Goal: Book appointment/travel/reservation

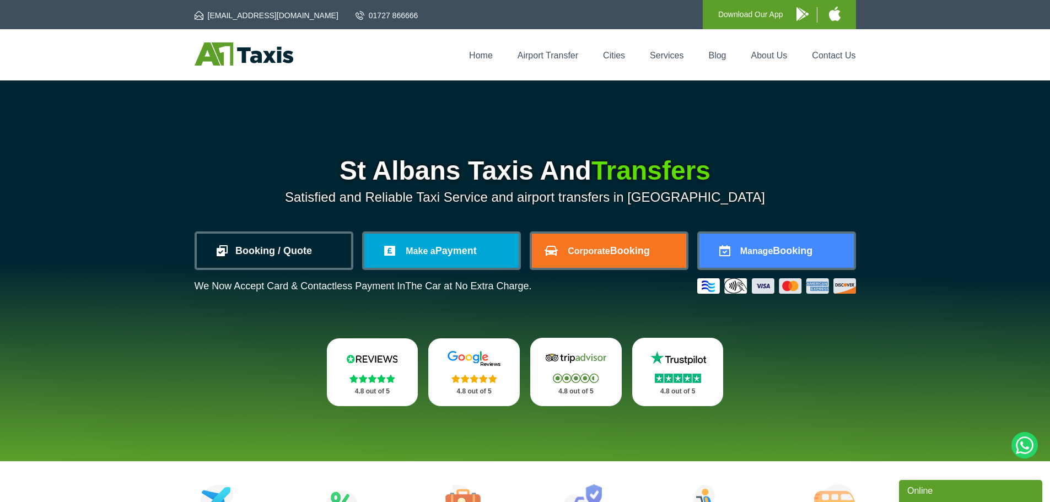
click at [286, 255] on link "Booking / Quote" at bounding box center [274, 251] width 154 height 34
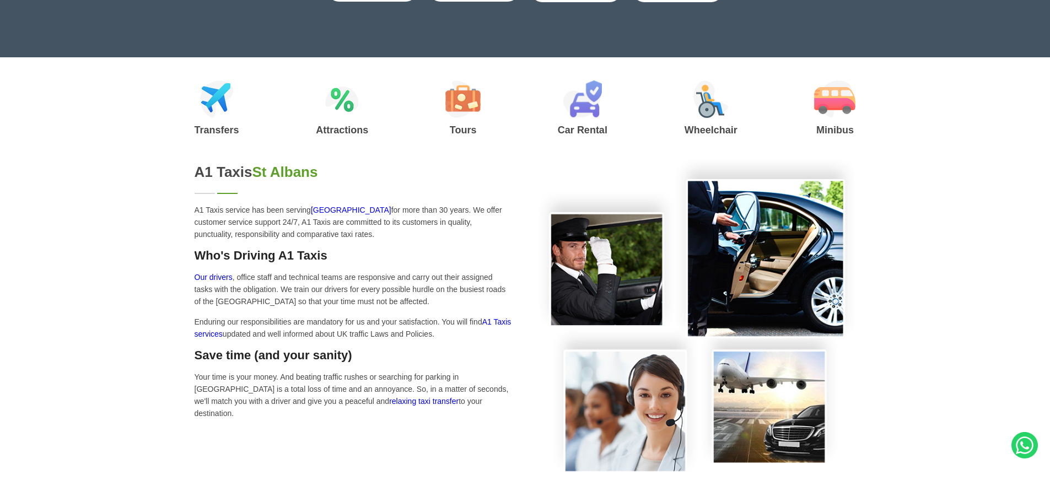
type input "**********"
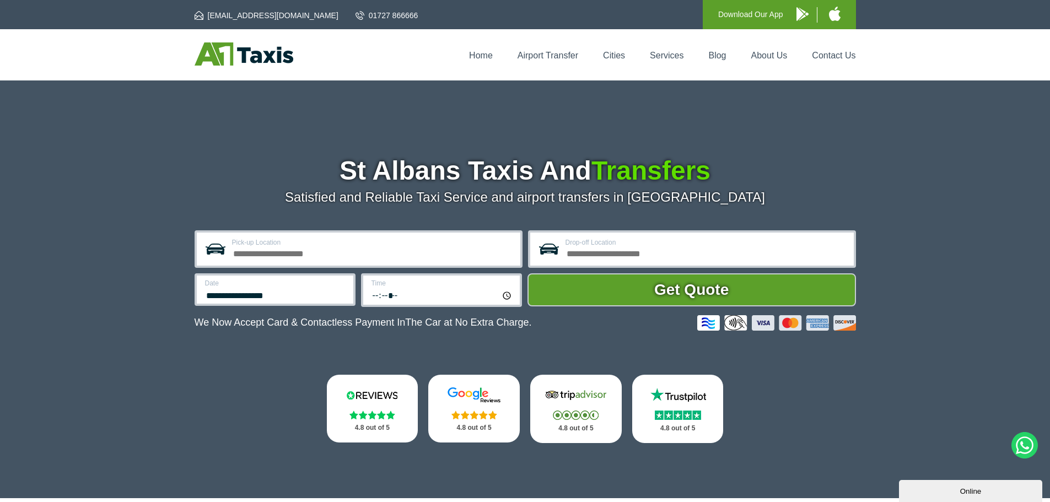
click at [243, 55] on img at bounding box center [244, 53] width 99 height 23
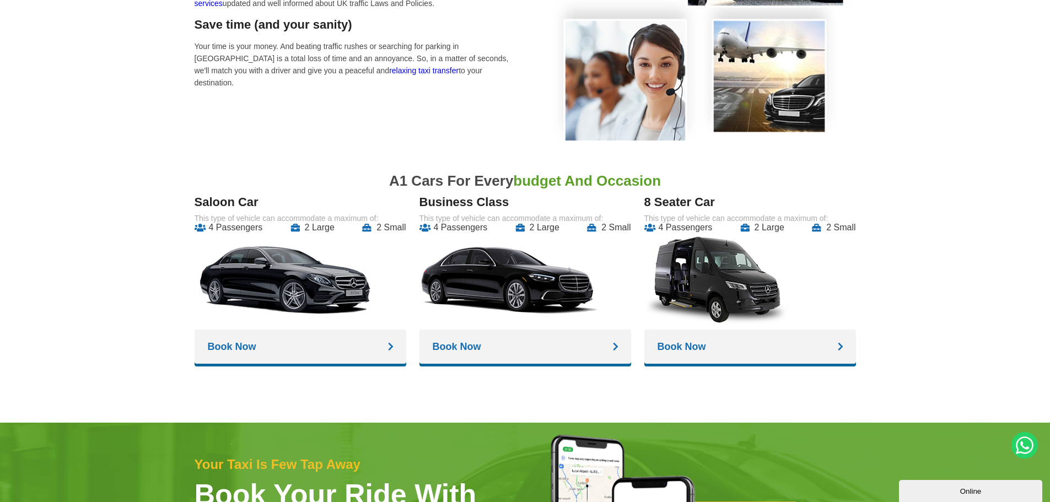
scroll to position [937, 0]
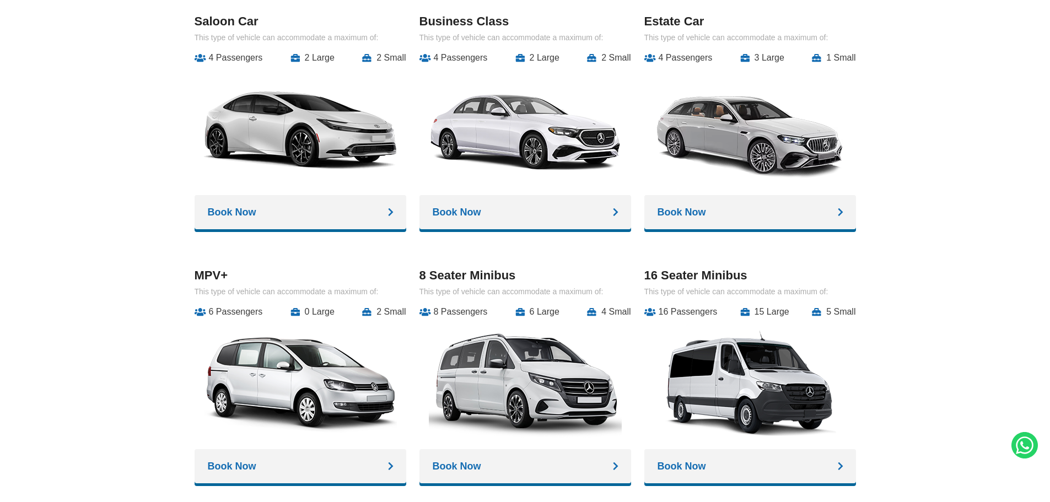
scroll to position [978, 0]
type input "**********"
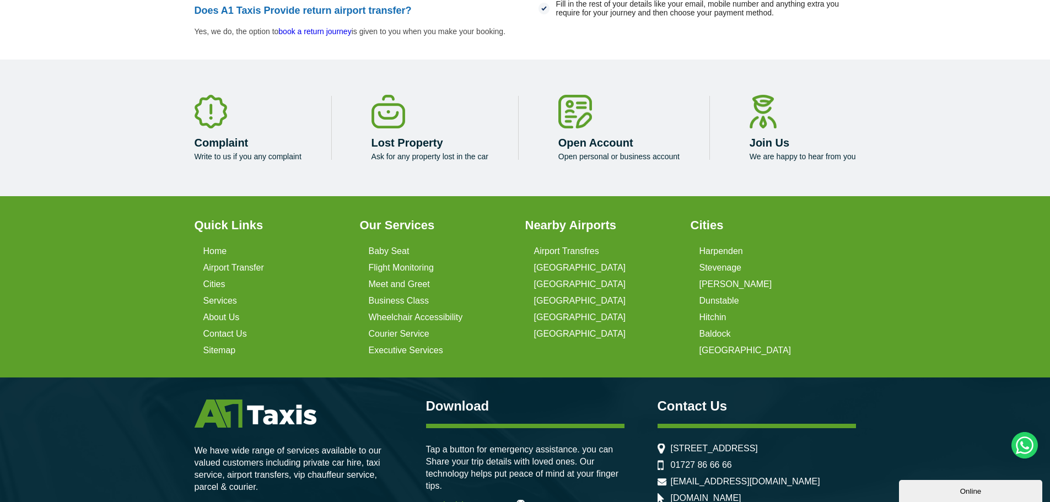
scroll to position [2661, 0]
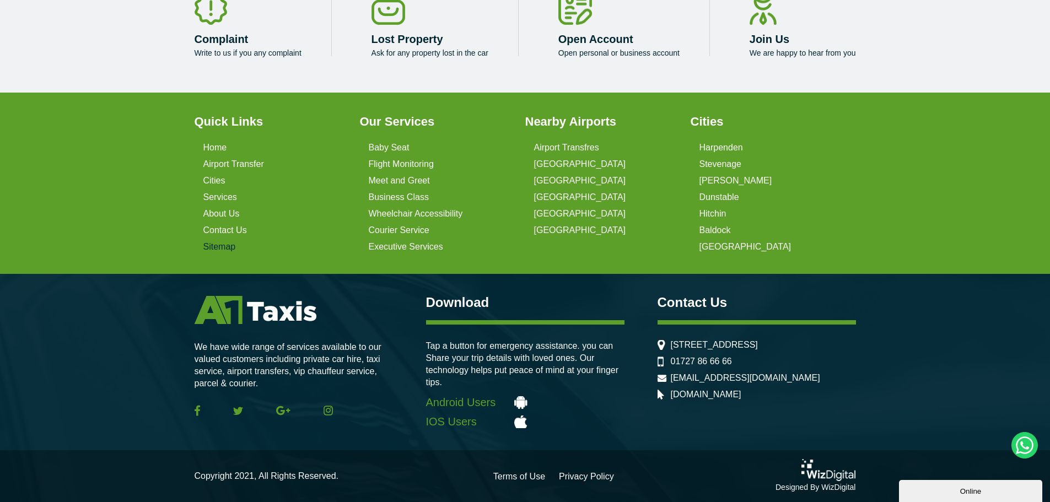
click at [218, 248] on link "Sitemap" at bounding box center [219, 247] width 33 height 10
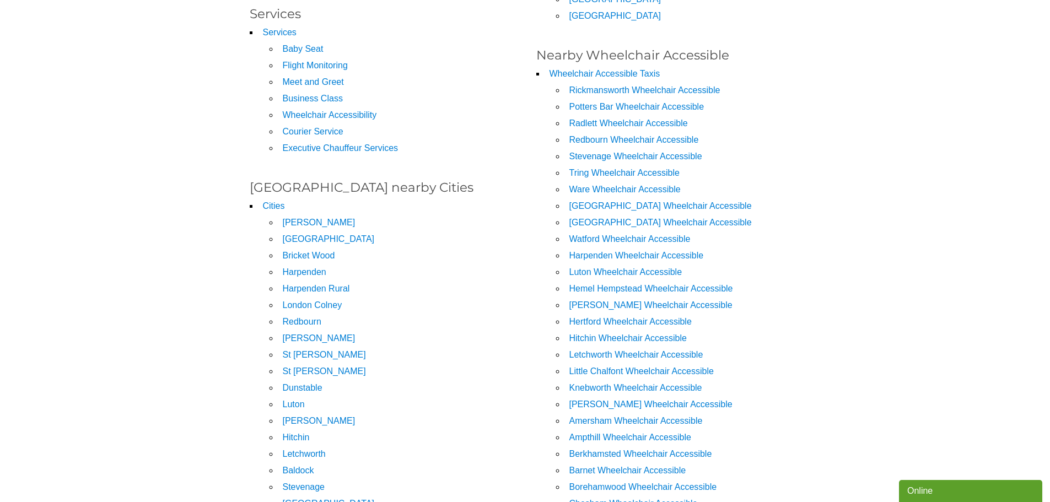
scroll to position [331, 0]
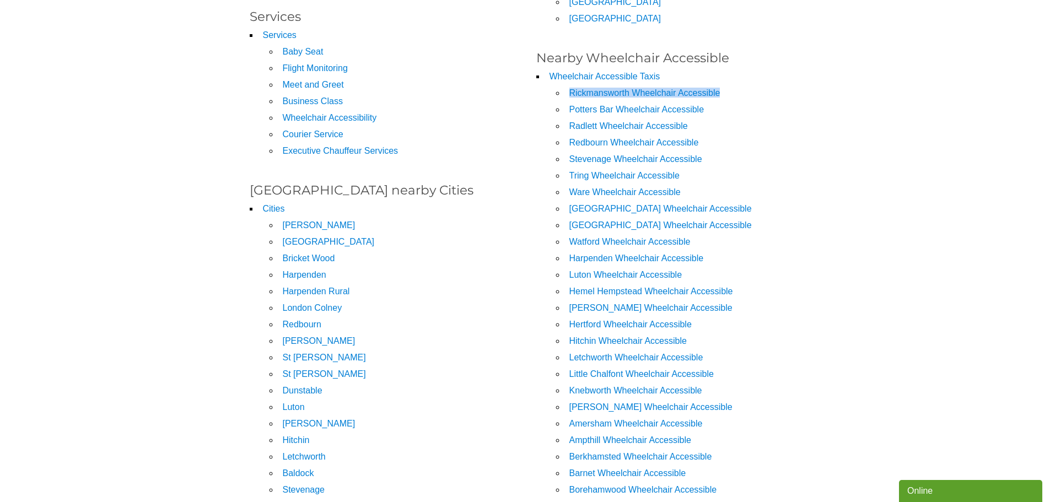
drag, startPoint x: 727, startPoint y: 89, endPoint x: 563, endPoint y: 91, distance: 163.8
click at [565, 91] on li "Rickmansworth Wheelchair Accessible" at bounding box center [678, 93] width 245 height 10
click at [798, 64] on h3 "Nearby Wheelchair Accessible" at bounding box center [668, 58] width 265 height 13
drag, startPoint x: 568, startPoint y: 89, endPoint x: 676, endPoint y: 93, distance: 108.2
click at [676, 93] on li "Rickmansworth Wheelchair Accessible" at bounding box center [678, 93] width 245 height 10
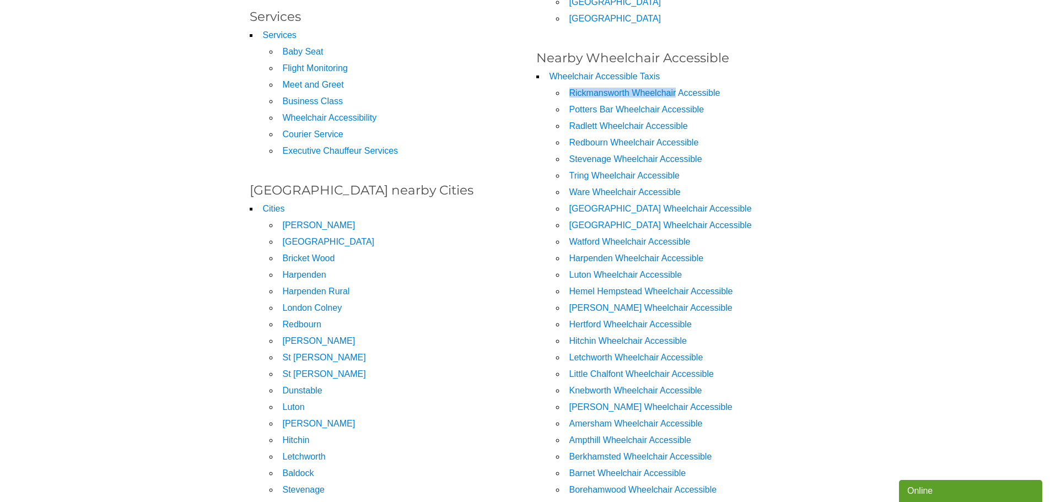
copy link "Rickmansworth Wheelchair"
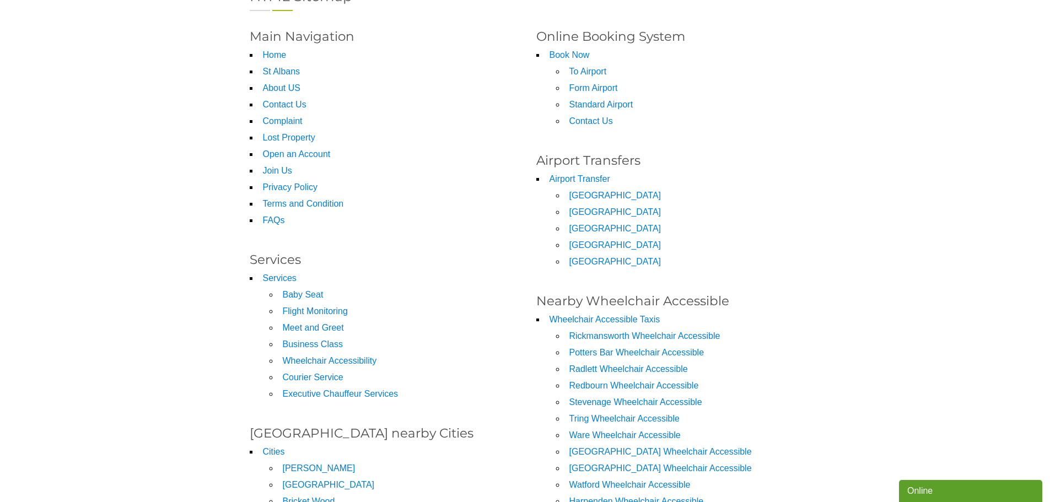
scroll to position [0, 0]
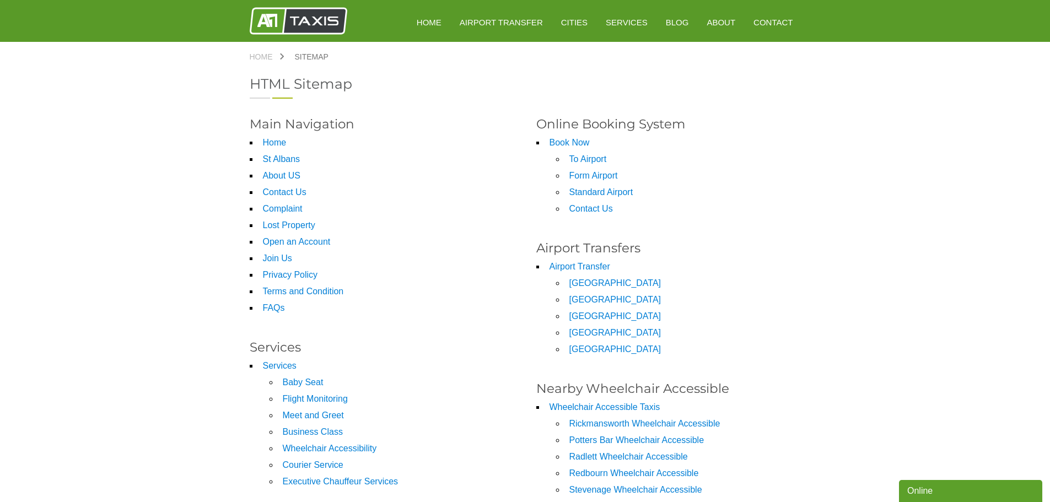
click at [287, 15] on img at bounding box center [299, 21] width 98 height 28
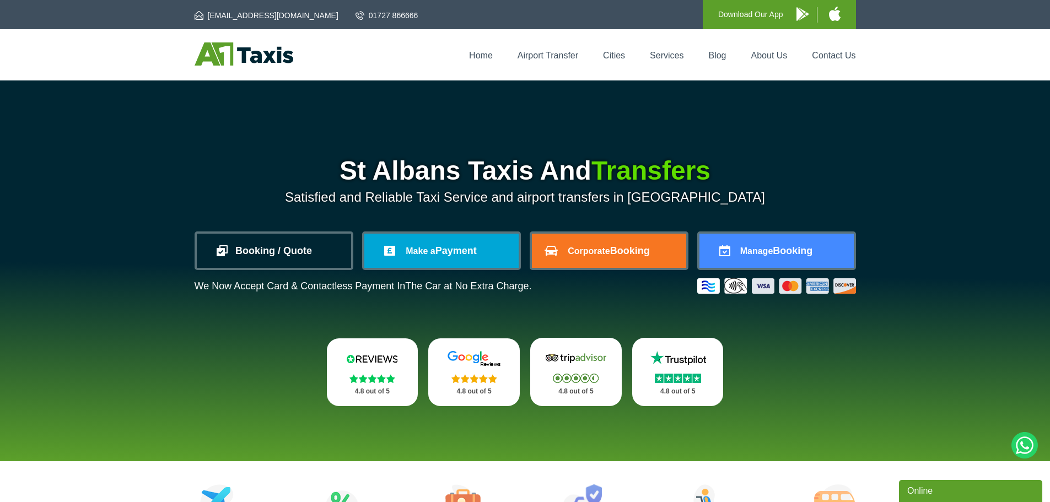
click at [298, 265] on link "Booking / Quote" at bounding box center [274, 251] width 154 height 34
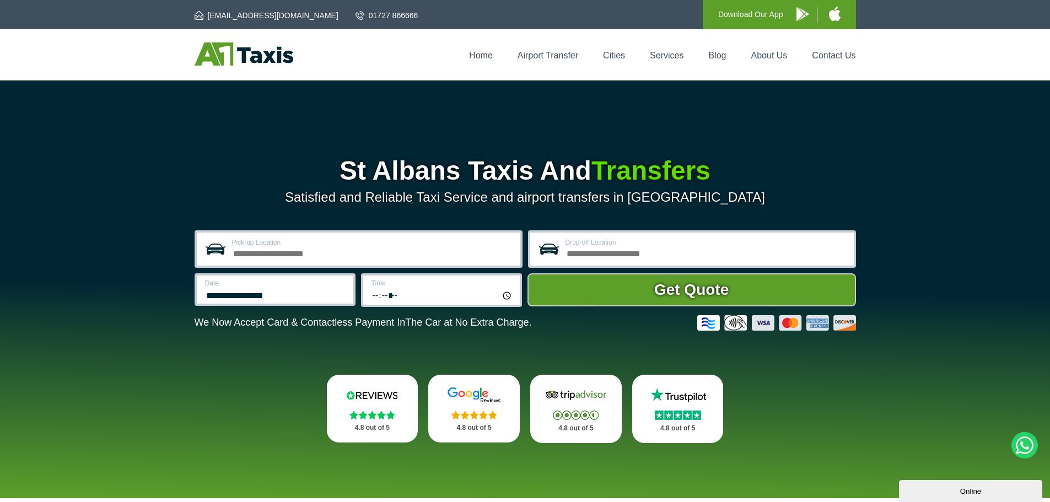
click at [226, 159] on h1 "St Albans Taxis And Transfers" at bounding box center [526, 171] width 662 height 26
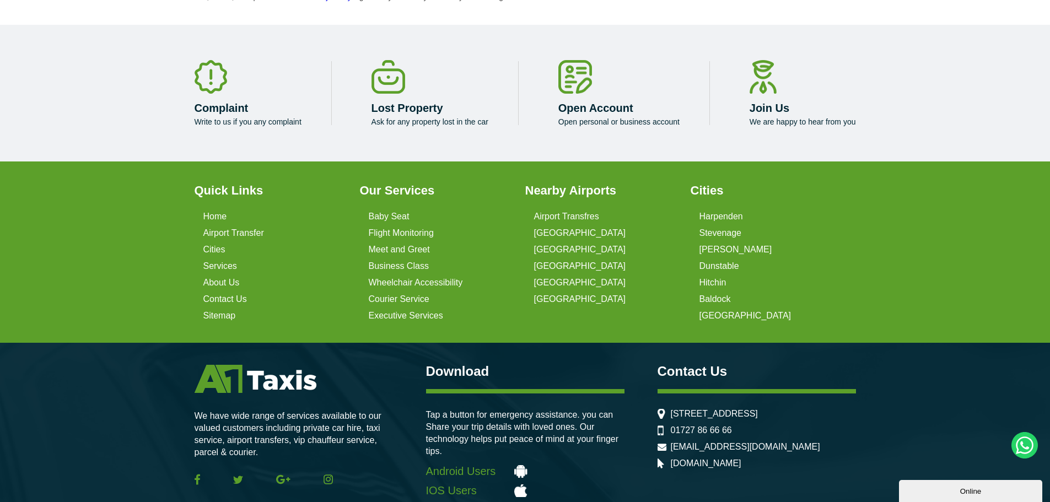
scroll to position [2661, 0]
